Goal: Find specific page/section: Find specific page/section

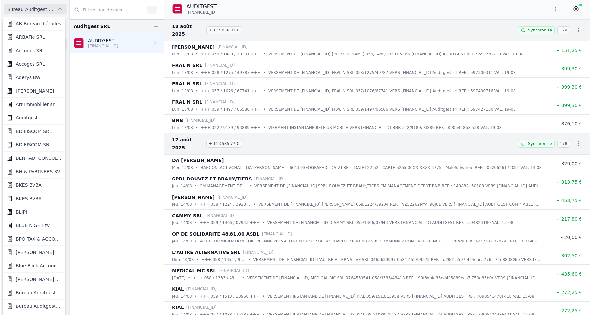
scroll to position [480, 0]
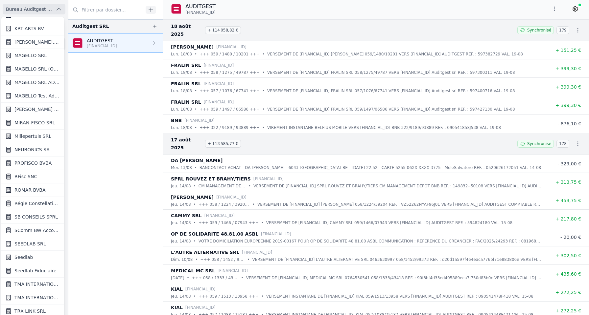
click at [31, 179] on span "RFisc SNC" at bounding box center [25, 176] width 23 height 7
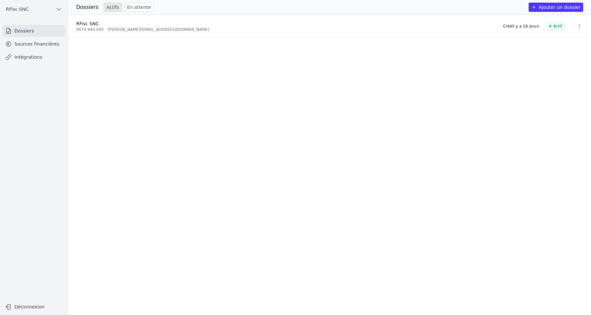
click at [42, 43] on link "Sources financières" at bounding box center [34, 44] width 63 height 12
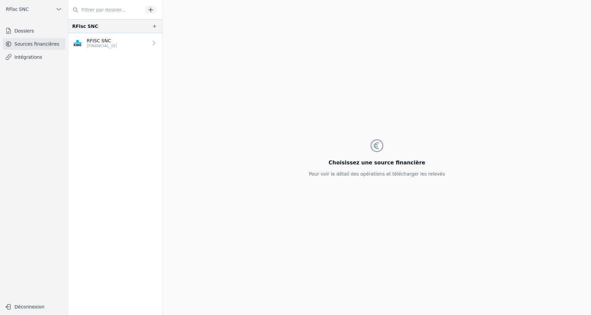
click at [101, 44] on p "[FINANCIAL_ID]" at bounding box center [102, 45] width 30 height 5
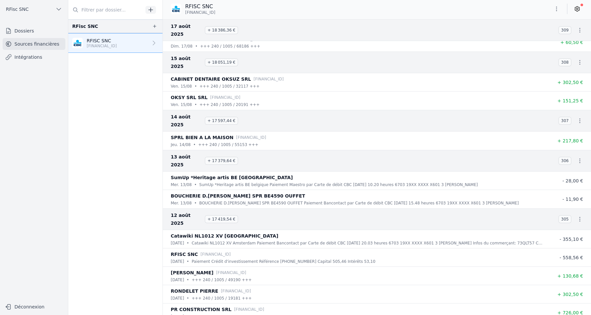
scroll to position [179, 0]
